Goal: Navigation & Orientation: Go to known website

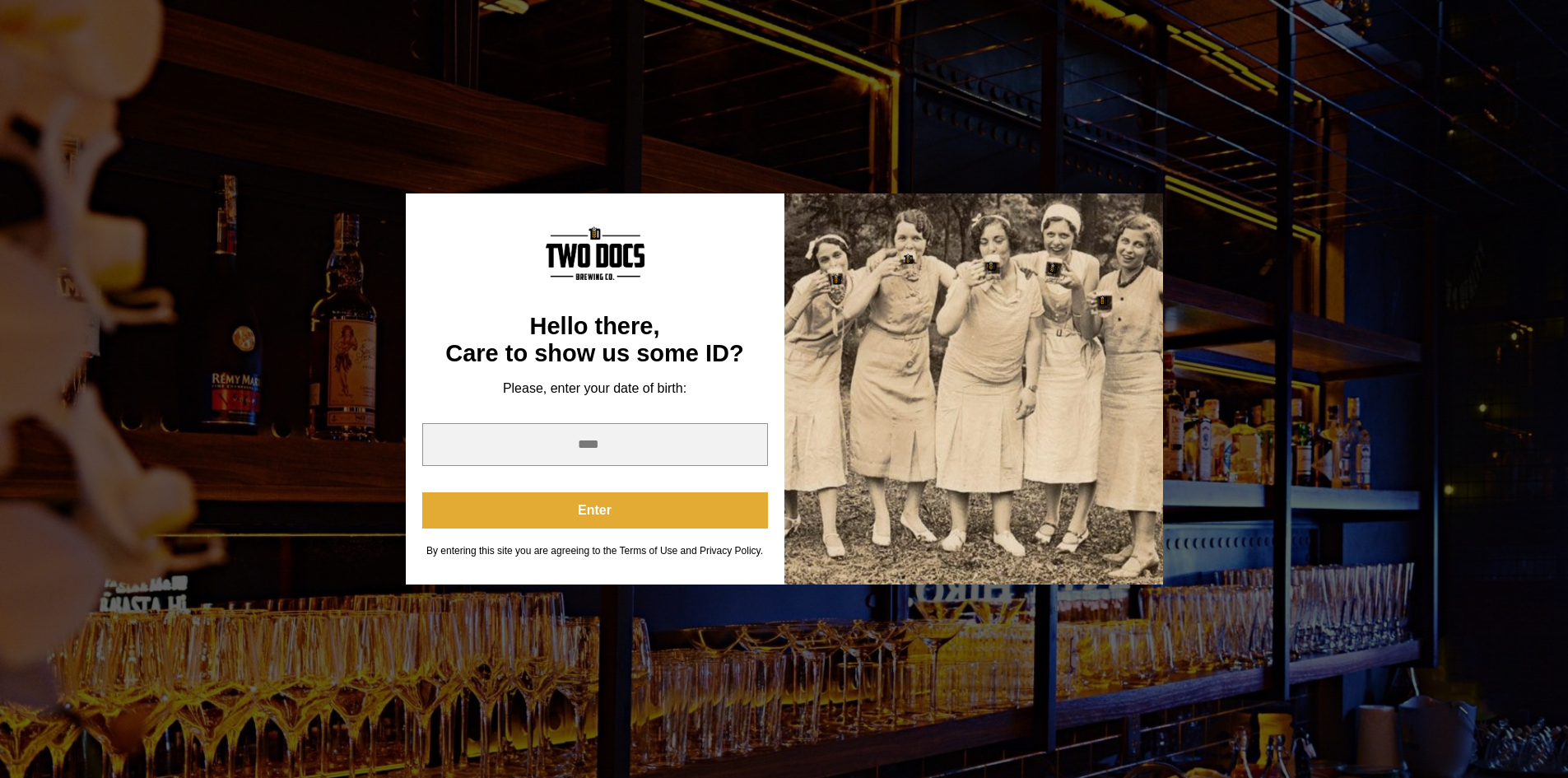
click at [651, 505] on button "Enter" at bounding box center [595, 509] width 346 height 36
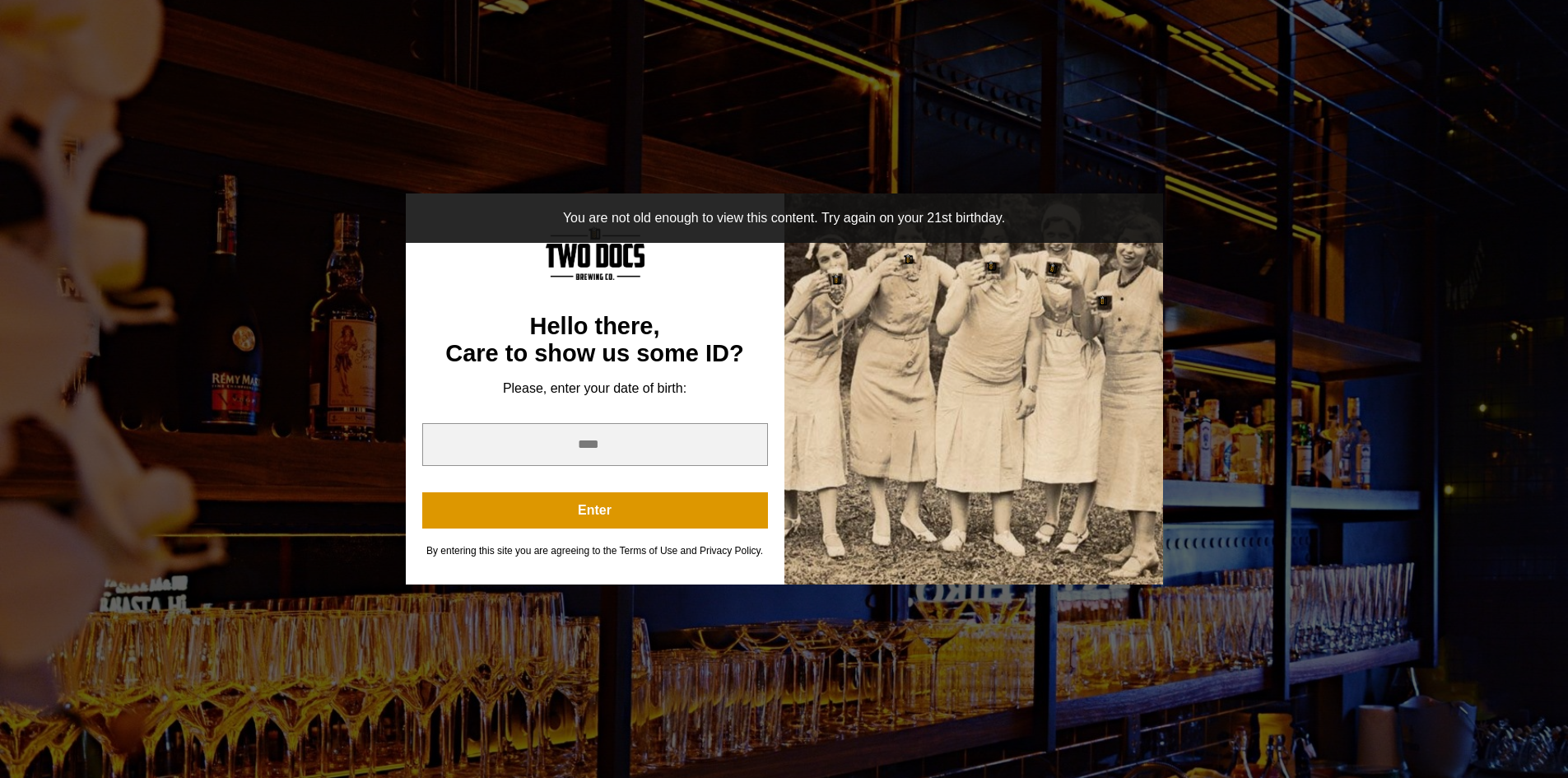
click at [751, 520] on div at bounding box center [974, 388] width 379 height 390
click at [750, 435] on input "*" at bounding box center [595, 444] width 346 height 43
click at [750, 445] on input "*" at bounding box center [595, 444] width 346 height 43
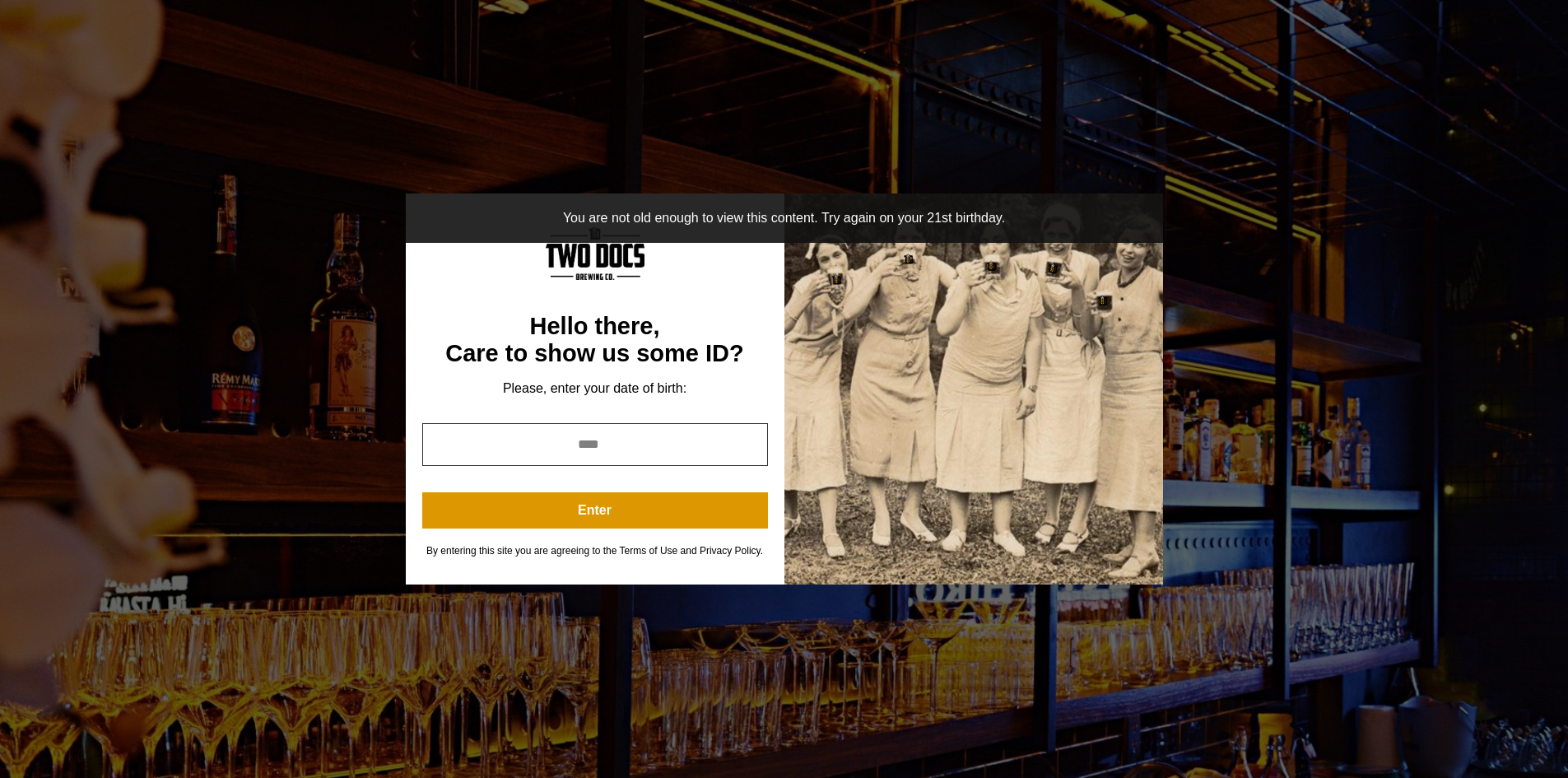
click at [750, 445] on input "*" at bounding box center [595, 444] width 346 height 43
click at [748, 436] on input "*" at bounding box center [595, 444] width 346 height 43
type input "*"
click at [748, 436] on input "*" at bounding box center [595, 444] width 346 height 43
click at [747, 447] on input "*" at bounding box center [595, 444] width 346 height 43
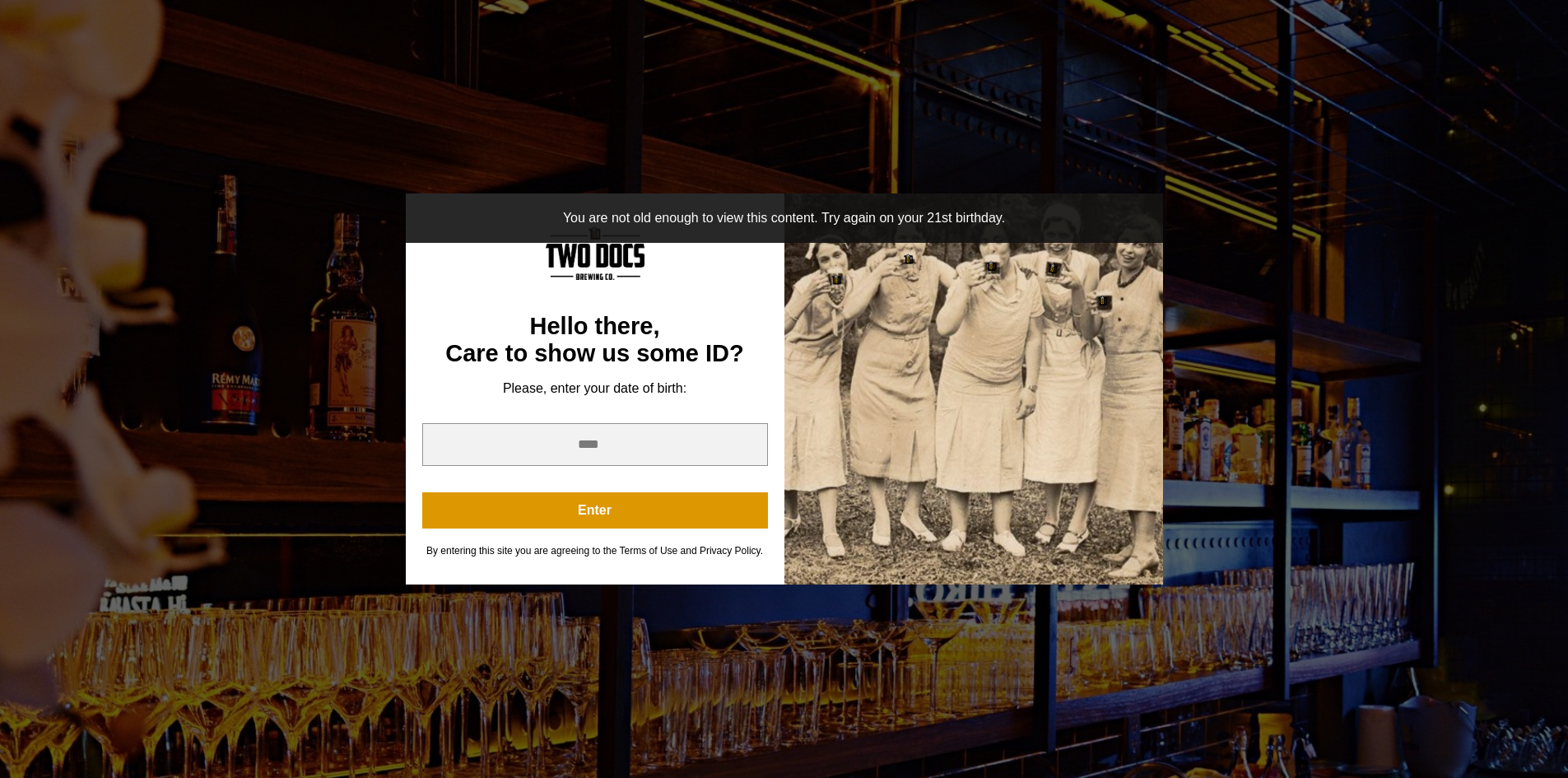
click at [751, 520] on div at bounding box center [974, 388] width 379 height 390
click at [244, 435] on div "You are not old enough to view this content. Try again on your 21st birthday. H…" at bounding box center [784, 389] width 1568 height 778
click at [243, 431] on div "You are not old enough to view this content. Try again on your 21st birthday. H…" at bounding box center [784, 389] width 1568 height 778
drag, startPoint x: 244, startPoint y: 429, endPoint x: 240, endPoint y: 414, distance: 15.5
click at [245, 428] on div "You are not old enough to view this content. Try again on your 21st birthday. H…" at bounding box center [784, 389] width 1568 height 778
